Goal: Find contact information: Find contact information

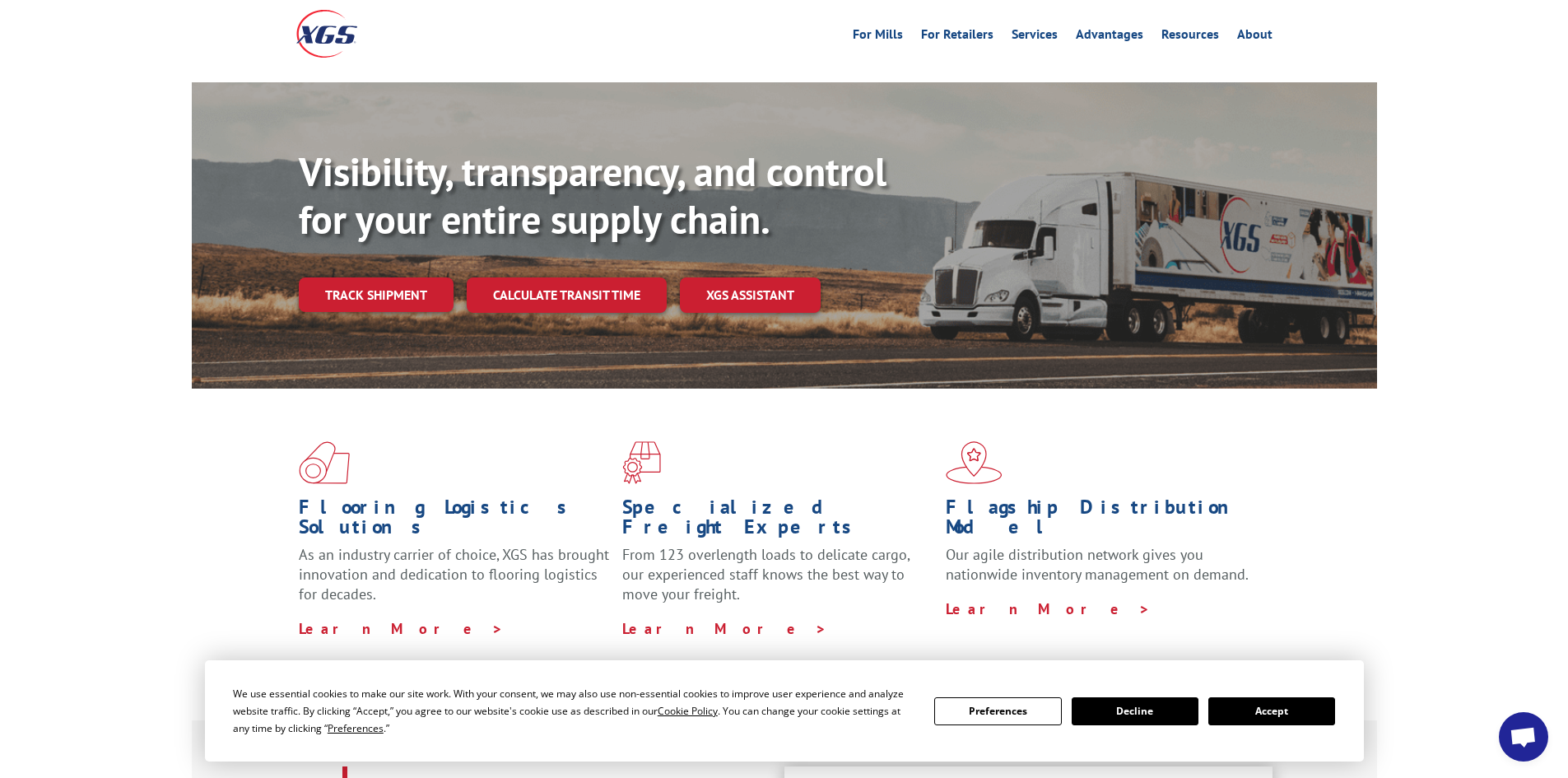
scroll to position [247, 0]
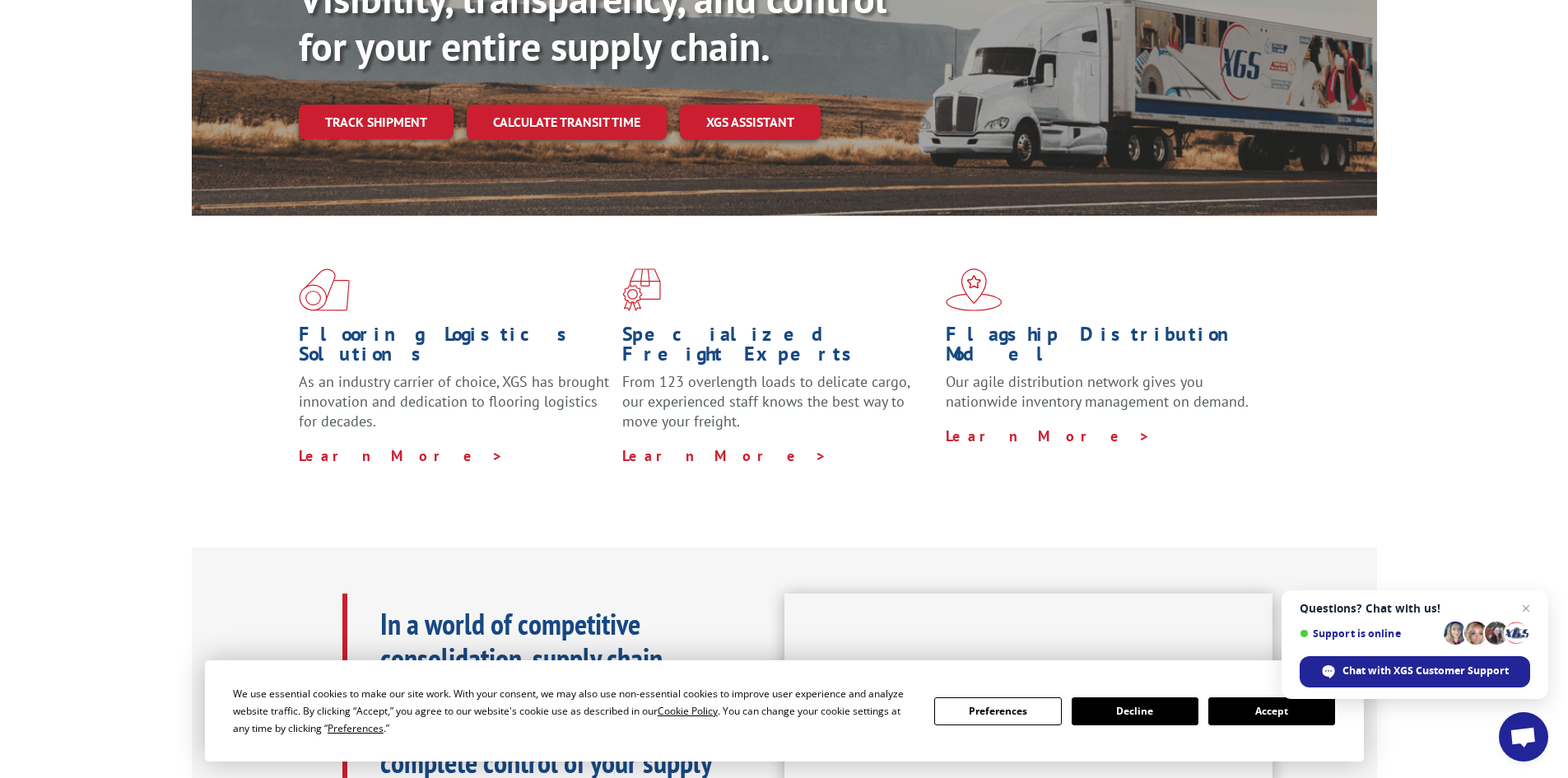
click at [1247, 707] on button "Accept" at bounding box center [1271, 712] width 127 height 28
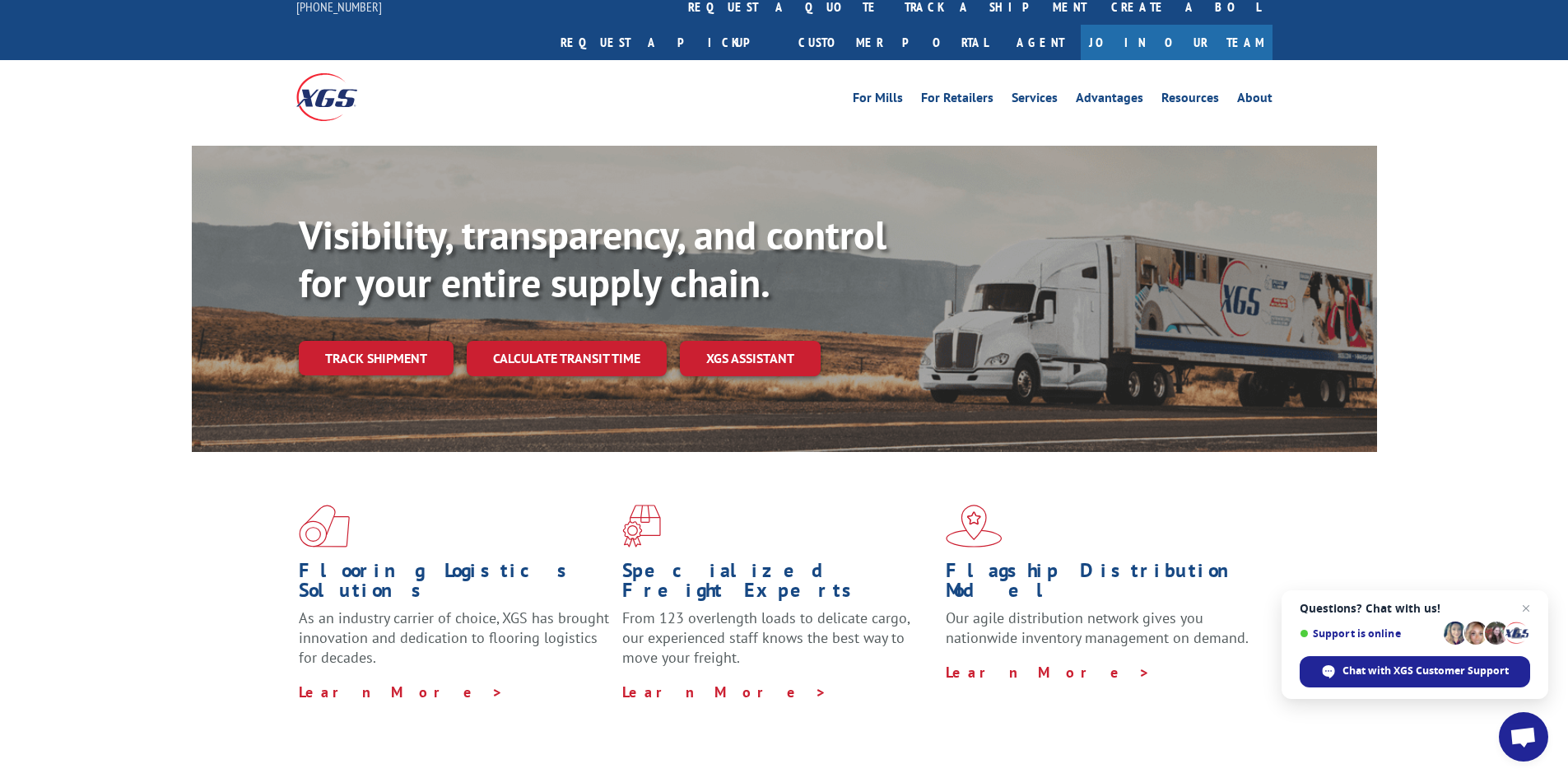
scroll to position [0, 0]
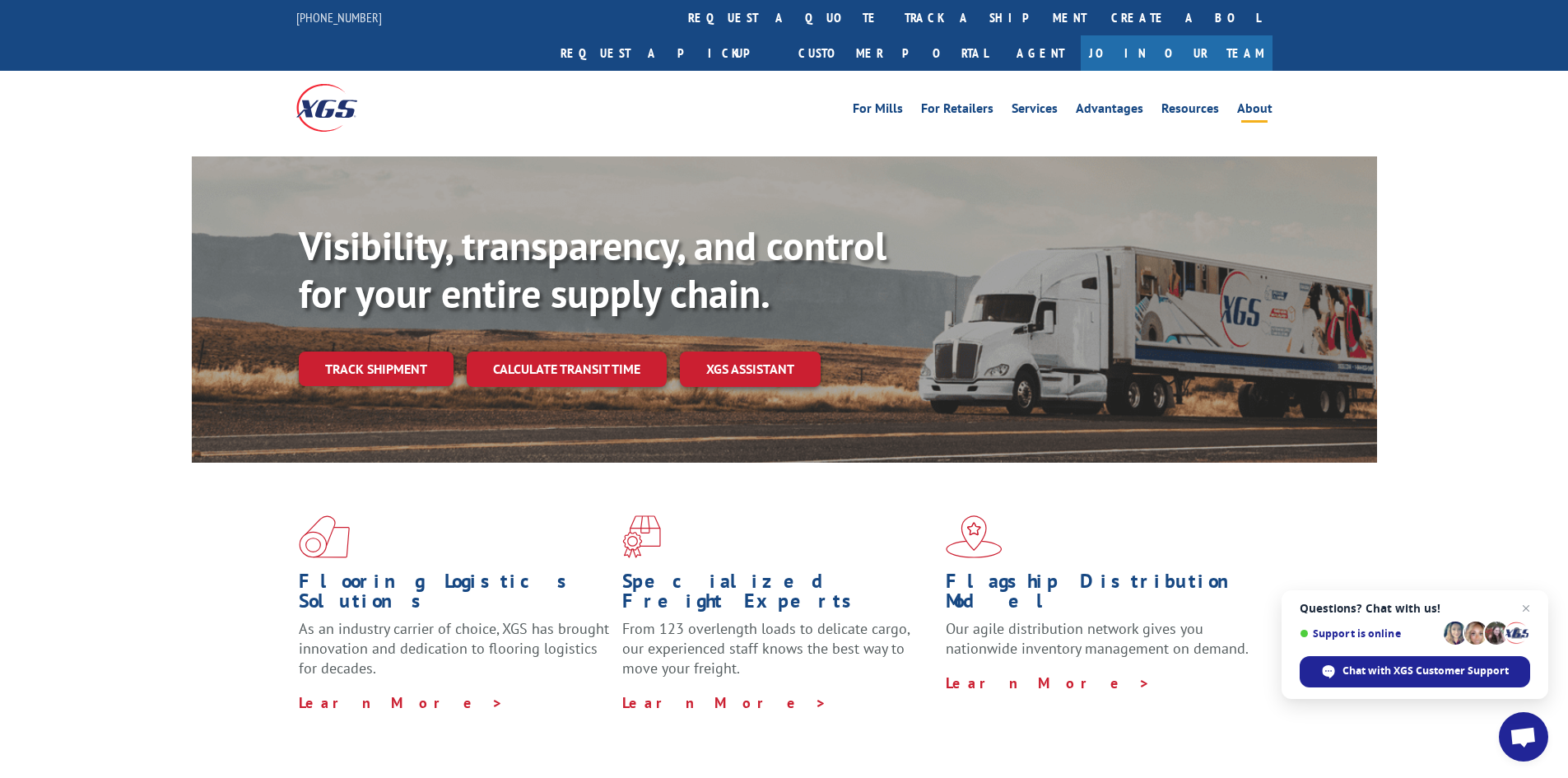
click at [1261, 102] on link "About" at bounding box center [1255, 111] width 36 height 18
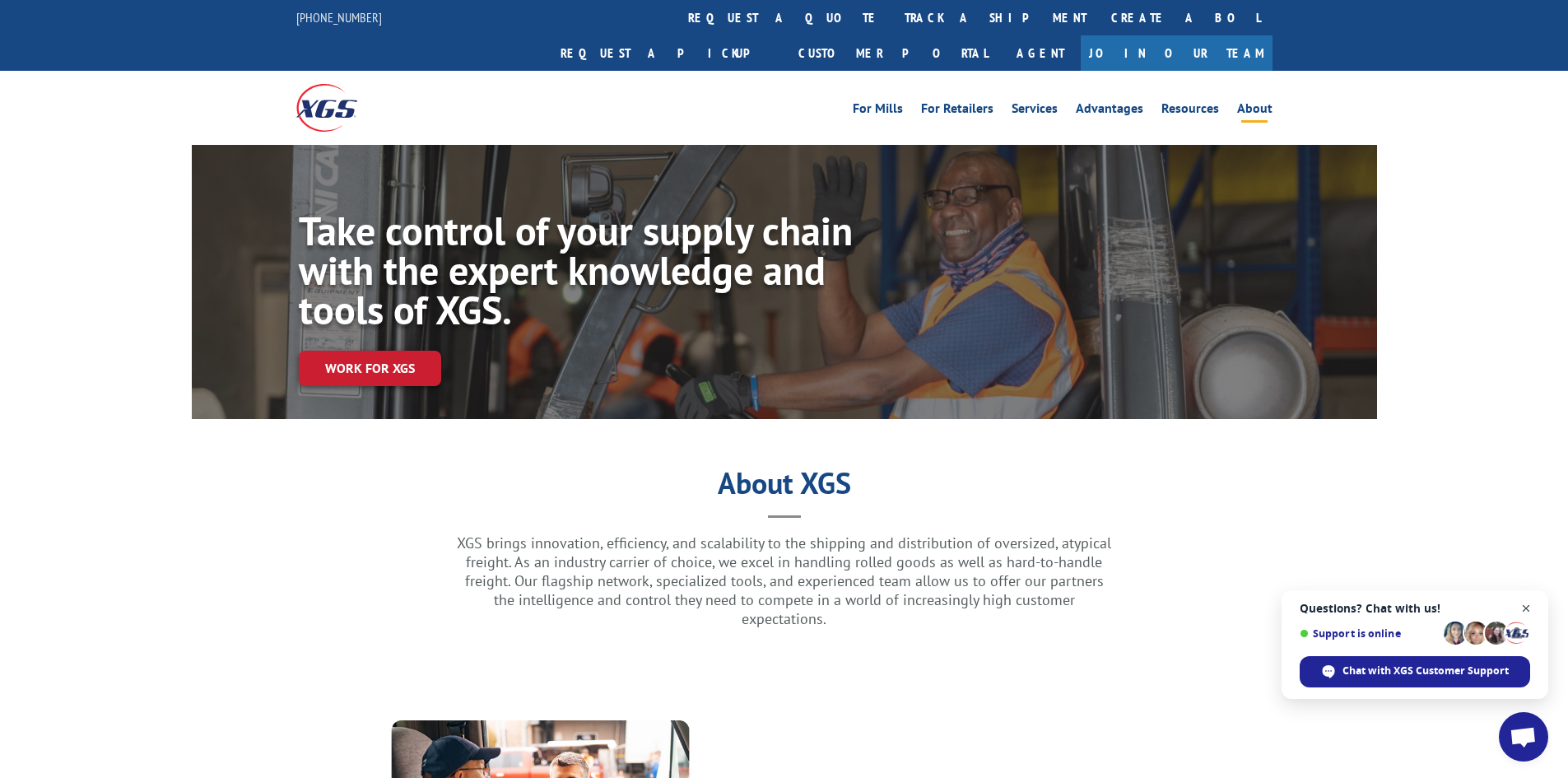
click at [1525, 609] on span "Close chat" at bounding box center [1526, 609] width 21 height 21
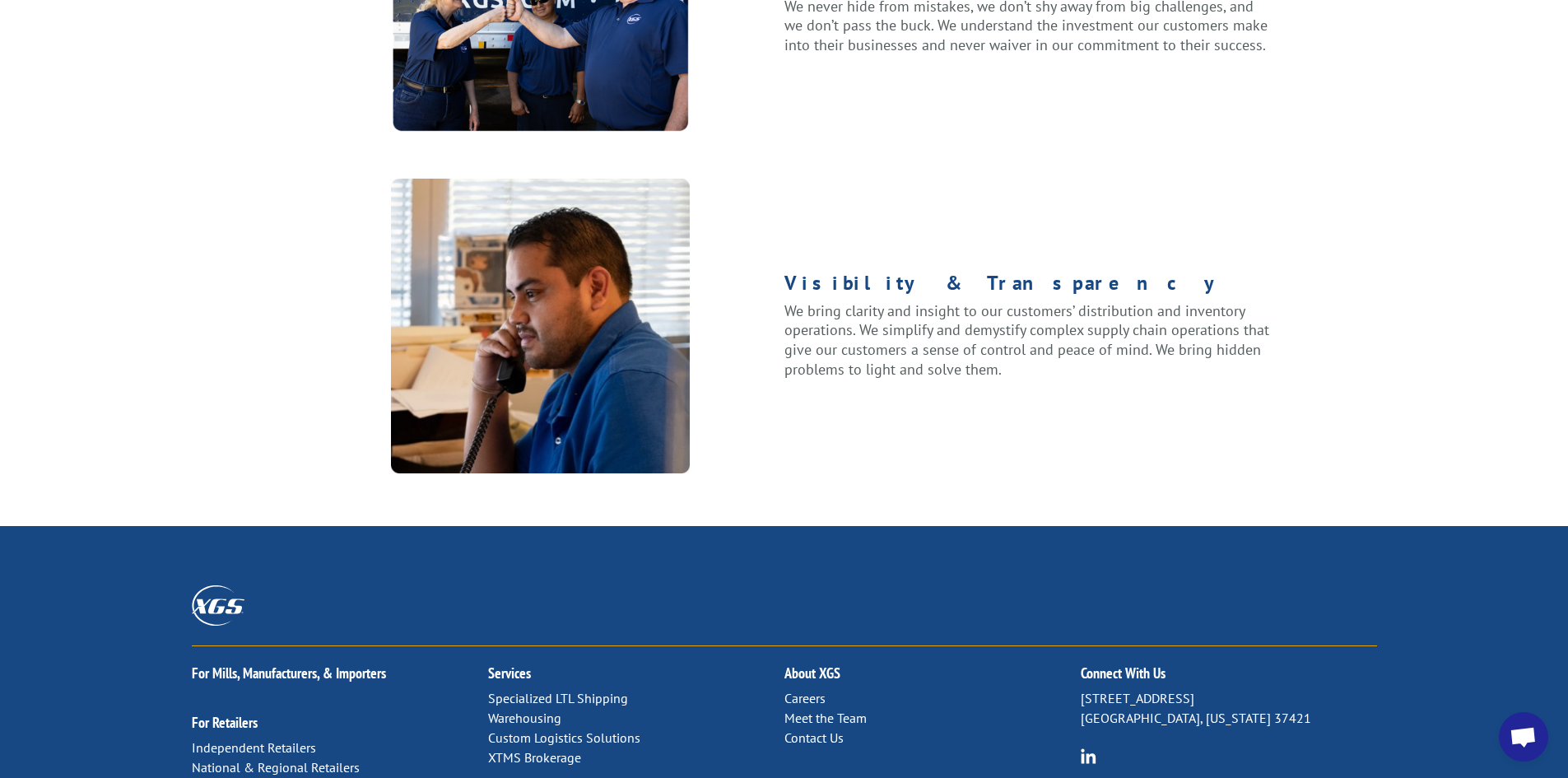
scroll to position [2059, 0]
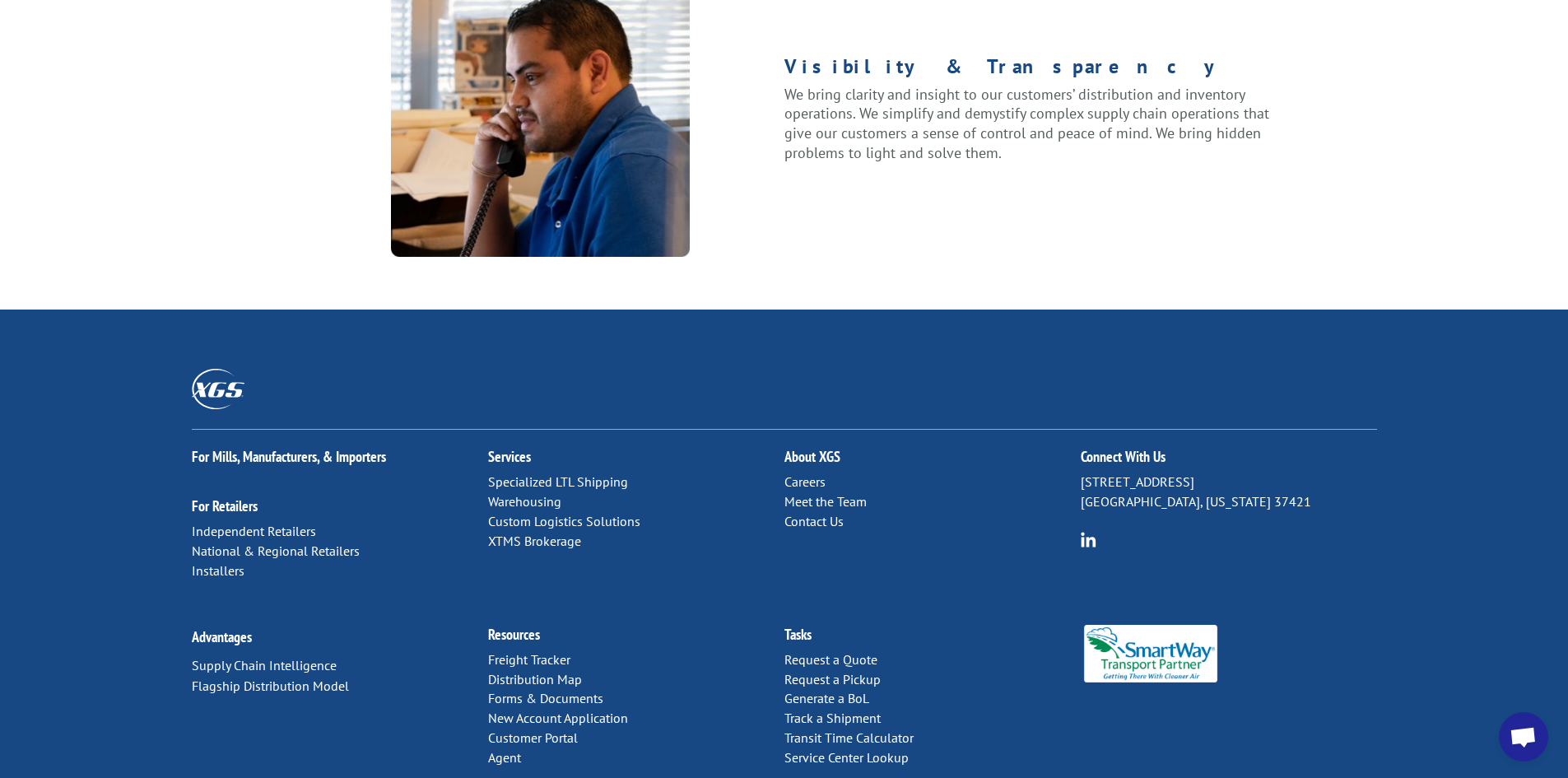
click at [809, 513] on link "Contact Us" at bounding box center [813, 521] width 59 height 17
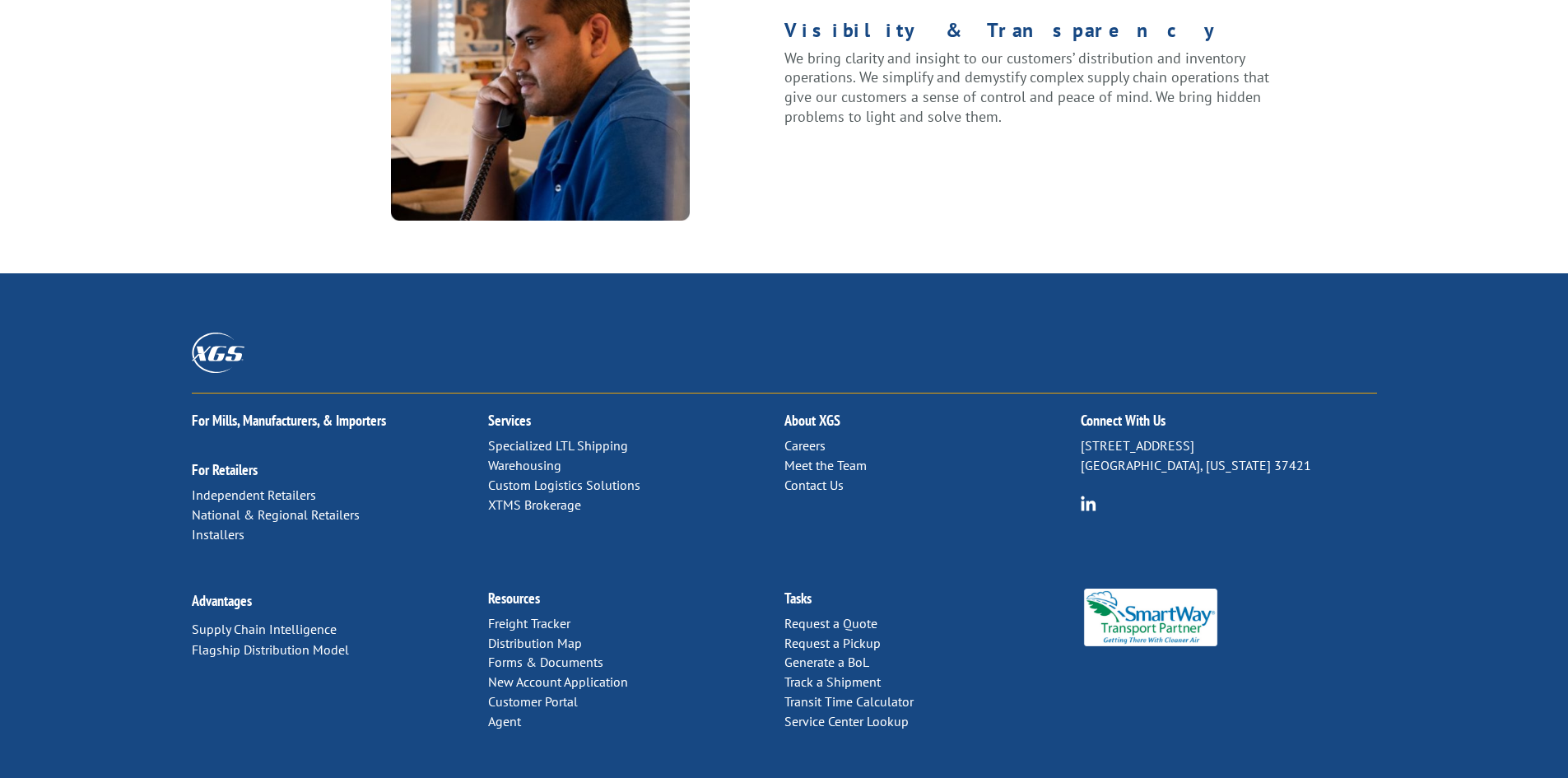
scroll to position [2059, 0]
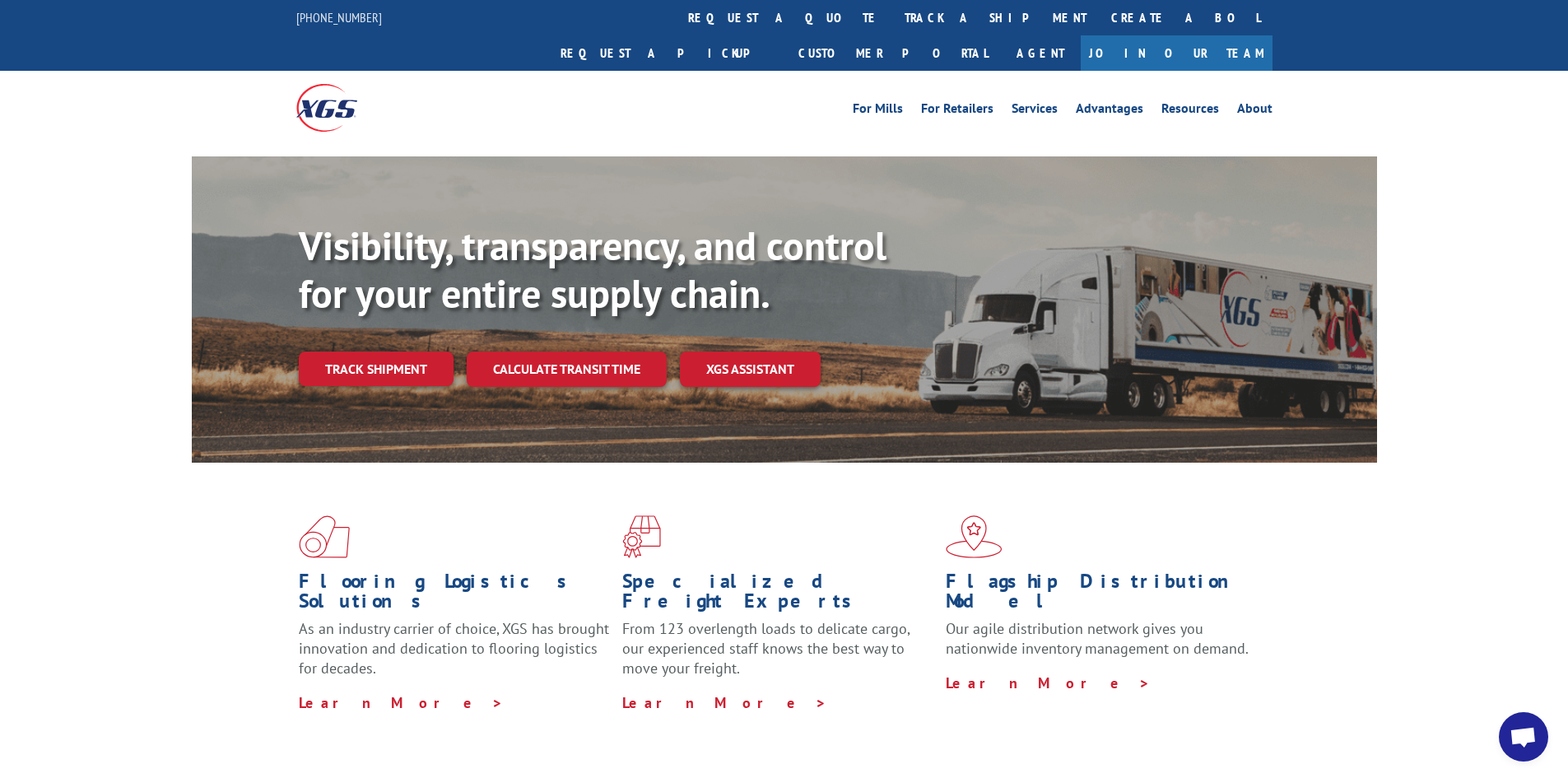
click at [331, 84] on img at bounding box center [326, 107] width 61 height 47
